Goal: Transaction & Acquisition: Purchase product/service

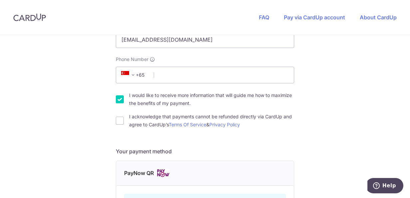
scroll to position [167, 0]
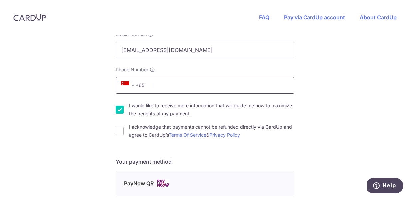
click at [192, 83] on input "Phone Number" at bounding box center [205, 85] width 179 height 17
type input "92327742"
click at [73, 99] on div "You are paying TWIG LEARNING CENTER PTE. LTD. TWIG LEARNING CENTER PTE. LTD. us…" at bounding box center [205, 95] width 410 height 455
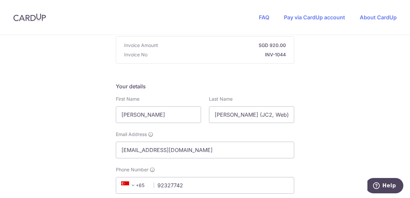
scroll to position [133, 0]
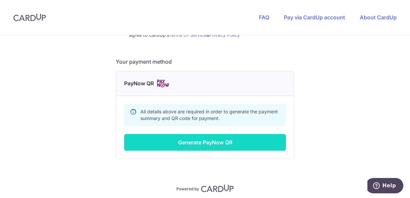
click at [200, 141] on button "Generate PayNow QR" at bounding box center [205, 142] width 162 height 17
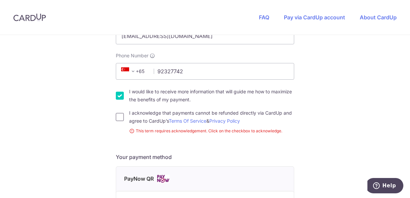
click at [117, 117] on input "I acknowledge that payments cannot be refunded directly via CardUp and agree to…" at bounding box center [120, 117] width 8 height 8
checkbox input "true"
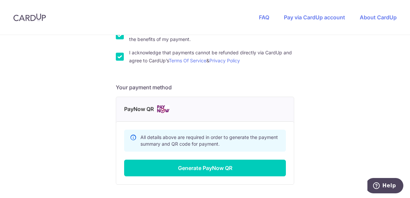
scroll to position [247, 0]
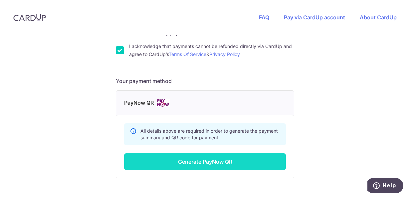
click at [209, 163] on button "Generate PayNow QR" at bounding box center [205, 161] width 162 height 17
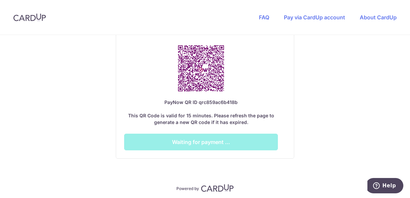
scroll to position [447, 0]
